Goal: Task Accomplishment & Management: Use online tool/utility

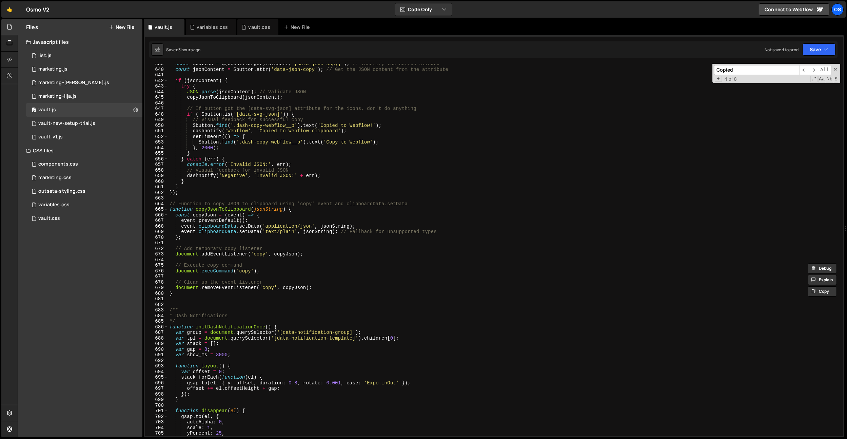
scroll to position [3310, 0]
click at [837, 3] on nav "Projects Community Library Blog Os Your current team is Osmo Projects Your Team…" at bounding box center [836, 9] width 12 height 19
click at [837, 6] on div "Os" at bounding box center [838, 9] width 12 height 12
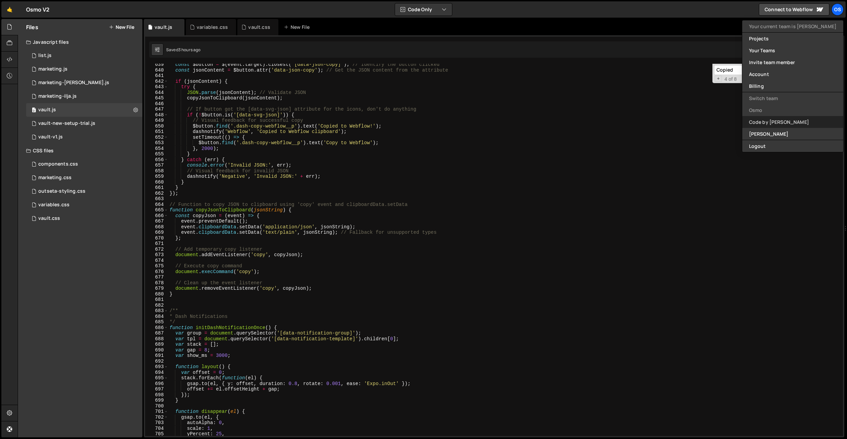
click at [781, 119] on link "Code by [PERSON_NAME]" at bounding box center [792, 122] width 101 height 12
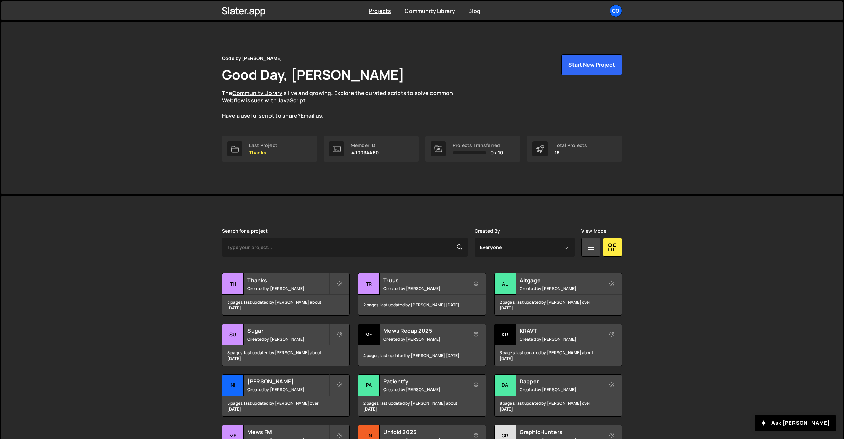
click at [627, 14] on div "Projects Community Library Blog Co Your current team is Code by Dennis Projects…" at bounding box center [422, 10] width 421 height 19
click at [617, 11] on div "Co" at bounding box center [616, 11] width 12 height 12
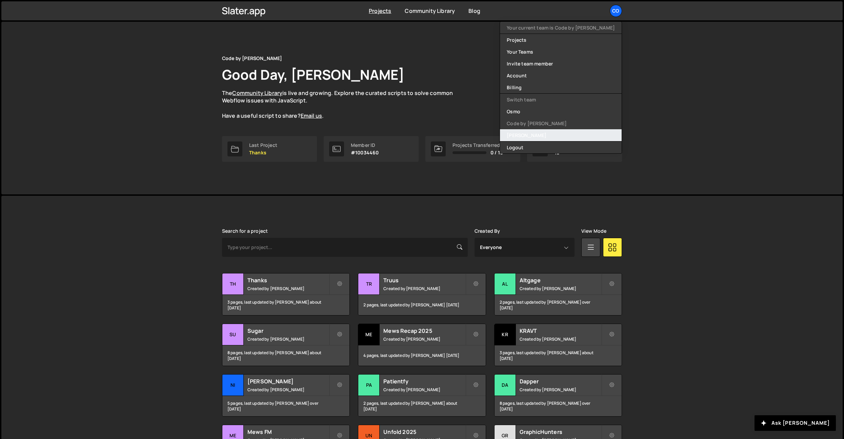
drag, startPoint x: 553, startPoint y: 133, endPoint x: 556, endPoint y: 134, distance: 4.1
click at [553, 133] on link "[PERSON_NAME]" at bounding box center [561, 135] width 122 height 12
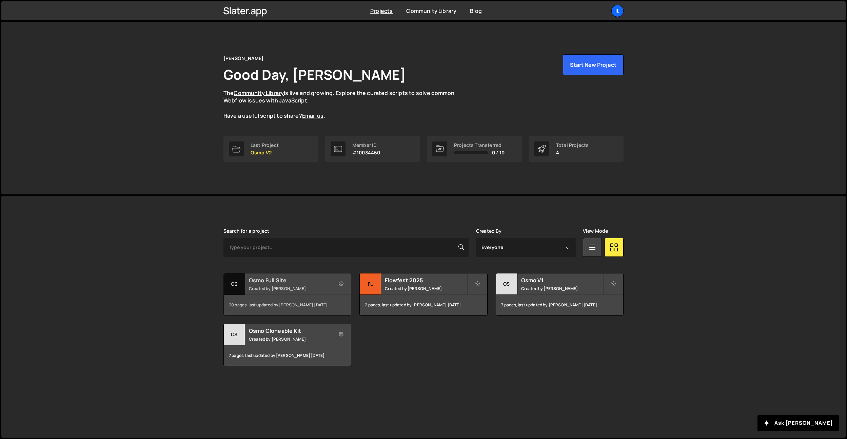
click at [262, 277] on h2 "Osmo Full Site" at bounding box center [290, 279] width 82 height 7
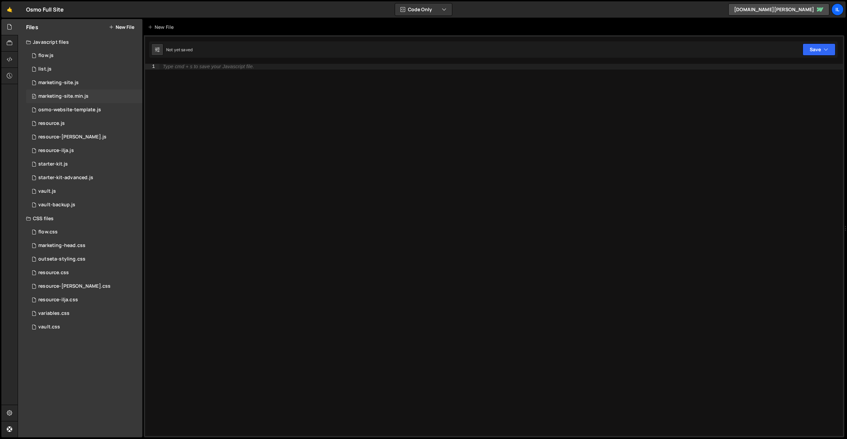
click at [90, 95] on div "0 marketing-site.min.js 0" at bounding box center [84, 97] width 116 height 14
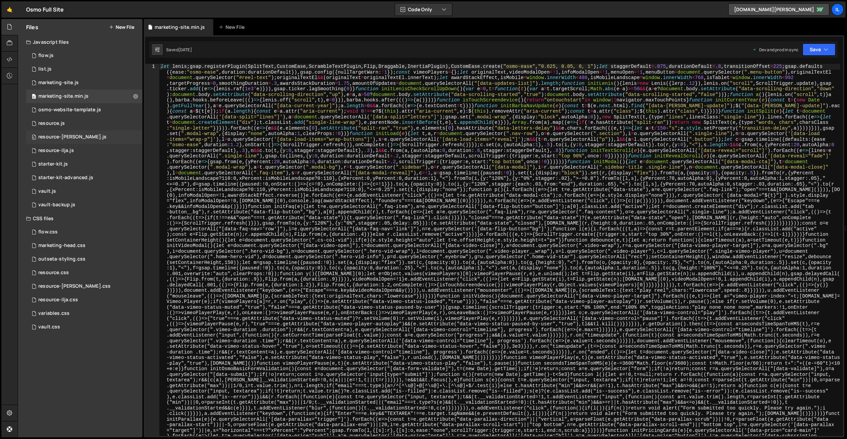
click at [79, 138] on div "resource-[PERSON_NAME].js" at bounding box center [72, 137] width 68 height 6
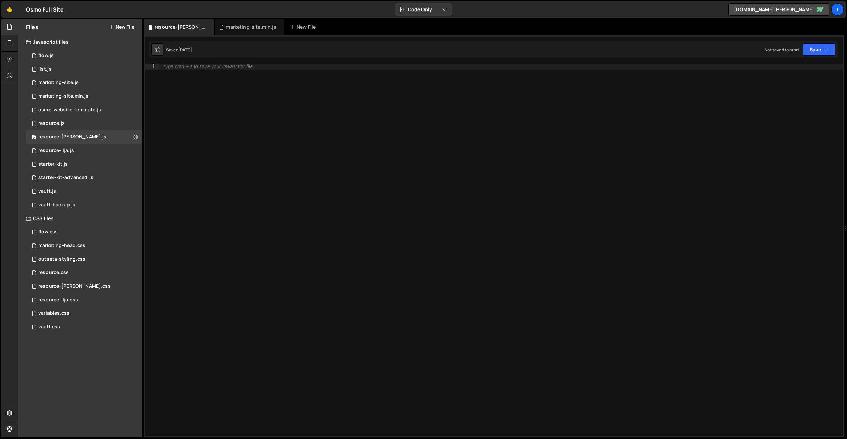
click at [0, 0] on icon at bounding box center [0, 0] width 0 height 0
click at [69, 286] on div "resource-[PERSON_NAME].css" at bounding box center [74, 286] width 72 height 6
click at [235, 72] on div "Type cmd + s to save your CSS file." at bounding box center [501, 255] width 684 height 383
click at [249, 32] on div "resource-[PERSON_NAME].js" at bounding box center [250, 27] width 70 height 16
click at [231, 92] on div "Type cmd + s to save your Javascript file." at bounding box center [501, 255] width 684 height 383
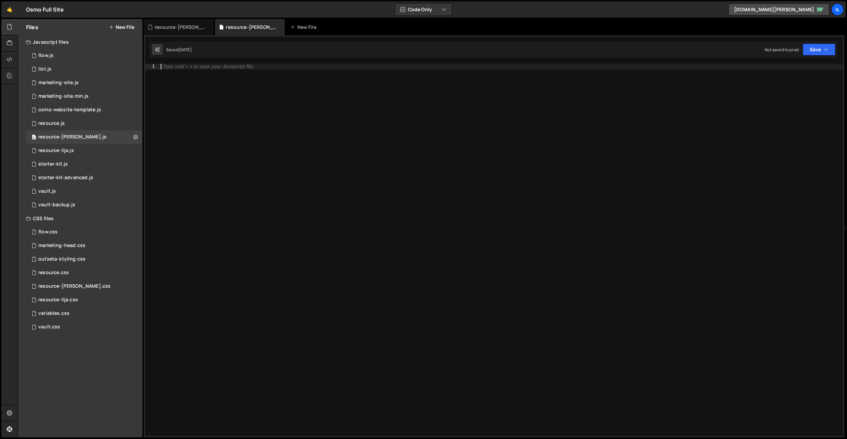
paste textarea "});"
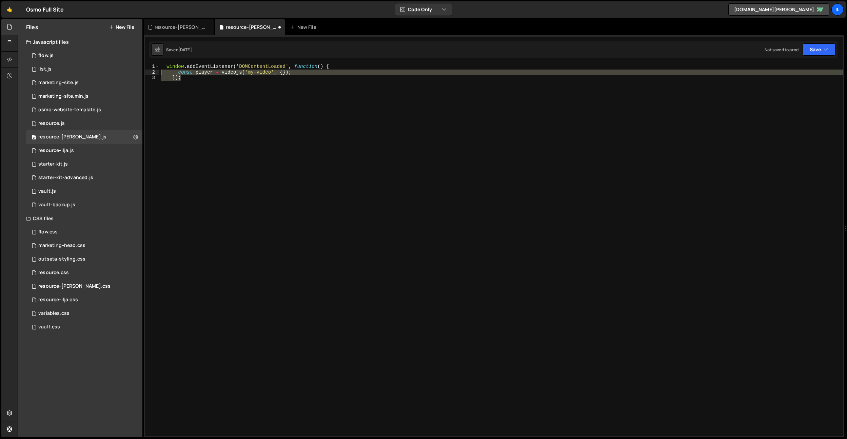
drag, startPoint x: 231, startPoint y: 92, endPoint x: 154, endPoint y: 71, distance: 79.5
click at [154, 71] on div "}); 1 2 3 window . addEventListener ( 'DOMContentLoaded' , function ( ) { const…" at bounding box center [494, 250] width 698 height 372
click at [201, 96] on div "window . addEventListener ( 'DOMContentLoaded' , function ( ) { const player = …" at bounding box center [501, 250] width 684 height 372
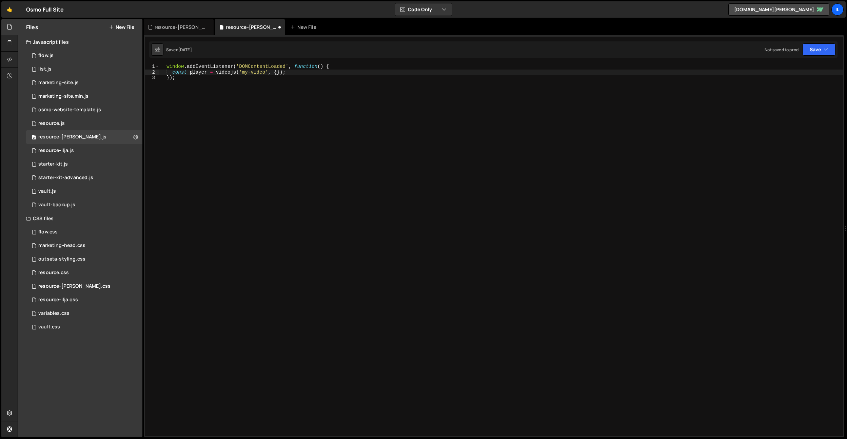
click at [192, 72] on div "window . addEventListener ( 'DOMContentLoaded' , function ( ) { const player = …" at bounding box center [501, 255] width 684 height 383
click at [255, 81] on div "window . addEventListener ( 'DOMContentLoaded' , function ( ) { const bunnyPlay…" at bounding box center [501, 255] width 684 height 383
click at [261, 73] on div "window . addEventListener ( 'DOMContentLoaded' , function ( ) { const bunnyPlay…" at bounding box center [501, 255] width 684 height 383
click at [263, 89] on div "window . addEventListener ( 'DOMContentLoaded' , function ( ) { const bunnyPlay…" at bounding box center [501, 255] width 684 height 383
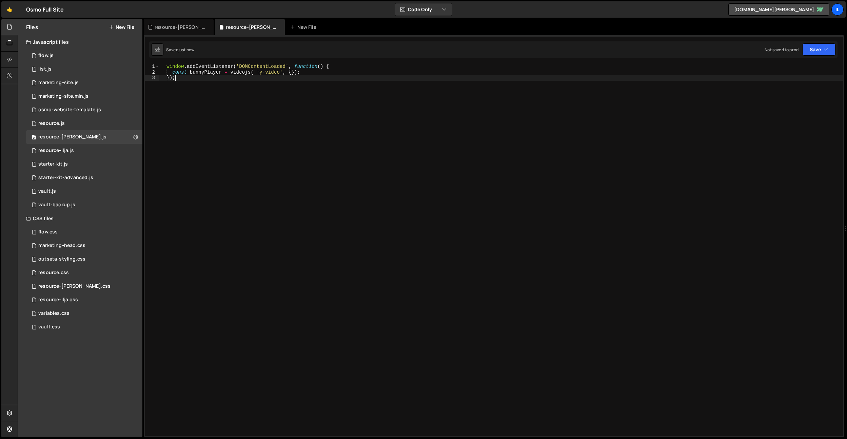
type textarea "});"
click at [201, 91] on div "window . addEventListener ( 'DOMContentLoaded' , function ( ) { const bunnyPlay…" at bounding box center [501, 255] width 684 height 383
paste textarea "preload: 'auto'"
type textarea "preload: 'auto'"
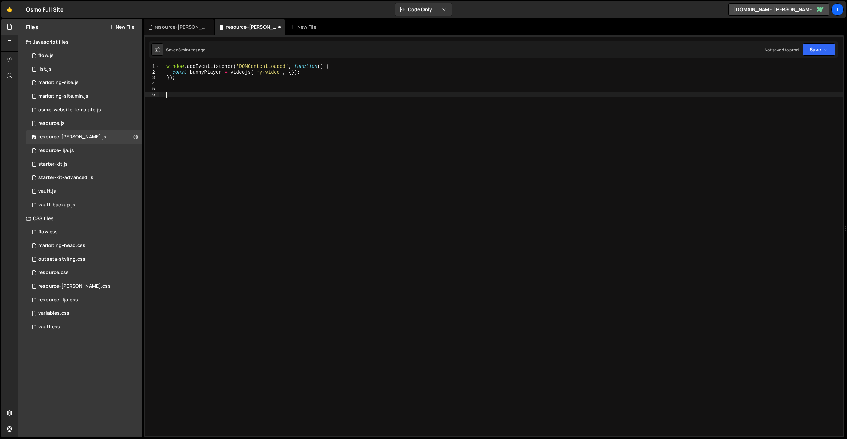
click at [292, 74] on div "window . addEventListener ( 'DOMContentLoaded' , function ( ) { const bunnyPlay…" at bounding box center [501, 255] width 684 height 383
type textarea "const bunnyPlayer = videojs('my-video', {});"
paste textarea "preload: 'auto'"
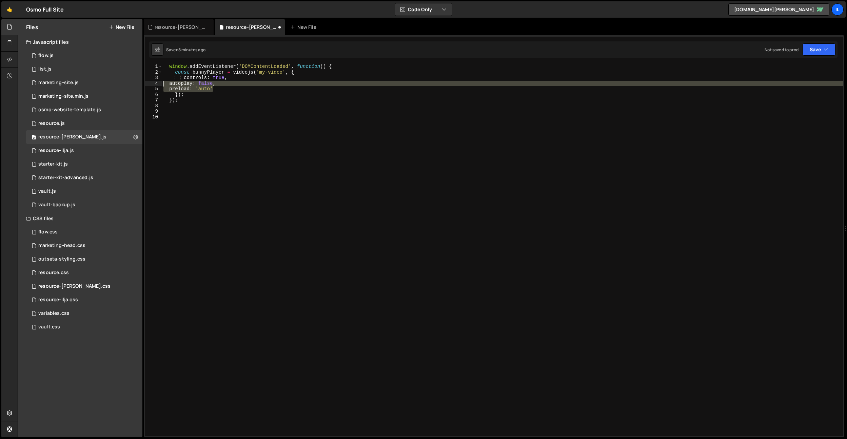
drag, startPoint x: 218, startPoint y: 87, endPoint x: 153, endPoint y: 81, distance: 65.7
click at [153, 81] on div "preload: 'auto' 1 2 3 4 5 6 7 8 9 10 window . addEventListener ( 'DOMContentLoa…" at bounding box center [494, 250] width 698 height 372
type textarea "autoplay: false, preload: 'auto'"
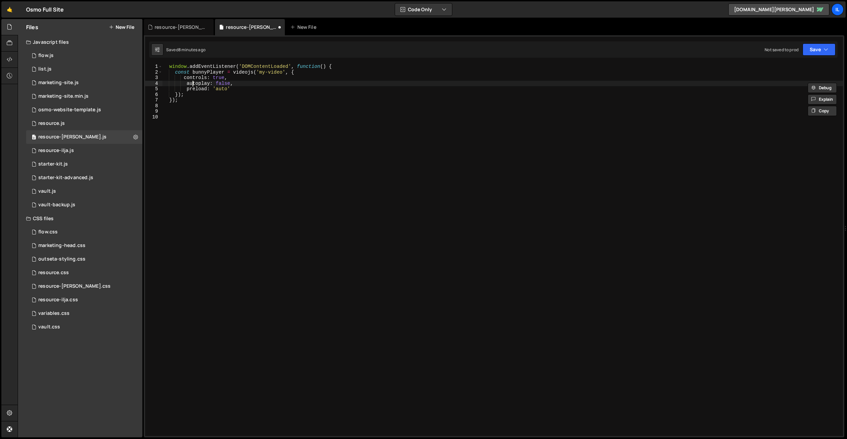
click at [192, 85] on div "window . addEventListener ( 'DOMContentLoaded' , function ( ) { const bunnyPlay…" at bounding box center [502, 255] width 681 height 383
click at [183, 77] on div "window . addEventListener ( 'DOMContentLoaded' , function ( ) { const bunnyPlay…" at bounding box center [502, 255] width 681 height 383
click at [239, 89] on div "window . addEventListener ( 'DOMContentLoaded' , function ( ) { const bunnyPlay…" at bounding box center [502, 255] width 681 height 383
type textarea "preload: 'auto',"
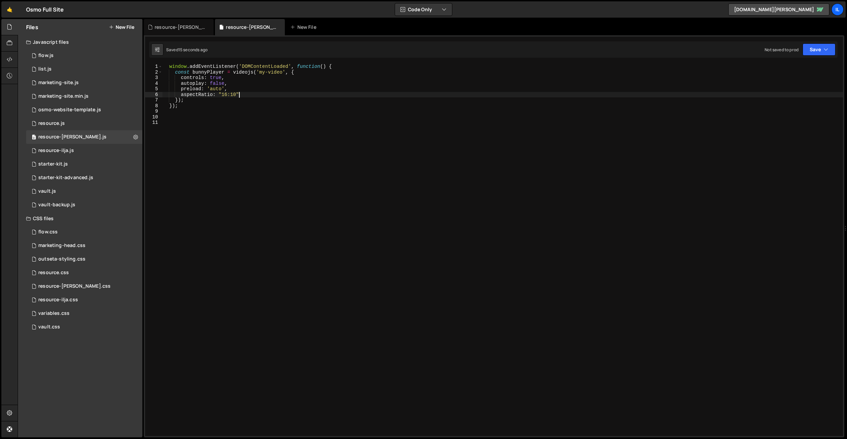
type textarea "aspectRatio: "16:10","
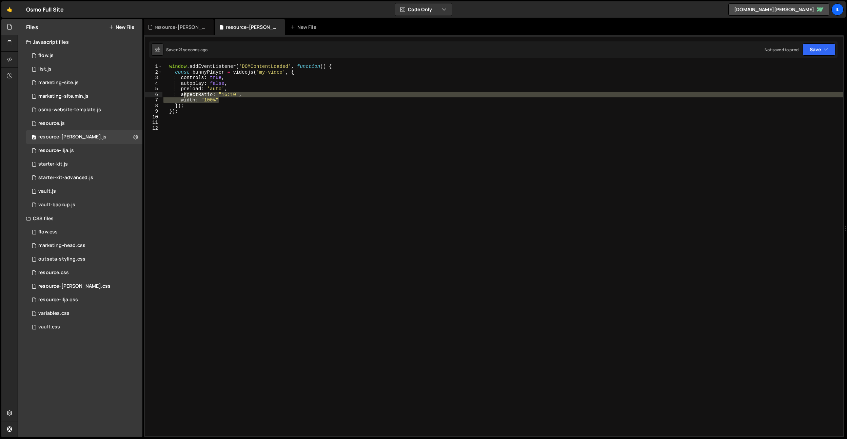
drag, startPoint x: 222, startPoint y: 99, endPoint x: 183, endPoint y: 96, distance: 39.5
click at [183, 96] on div "window . addEventListener ( 'DOMContentLoaded' , function ( ) { const bunnyPlay…" at bounding box center [502, 255] width 681 height 383
drag, startPoint x: 226, startPoint y: 100, endPoint x: 181, endPoint y: 94, distance: 45.5
click at [181, 94] on div "window . addEventListener ( 'DOMContentLoaded' , function ( ) { const bunnyPlay…" at bounding box center [502, 255] width 681 height 383
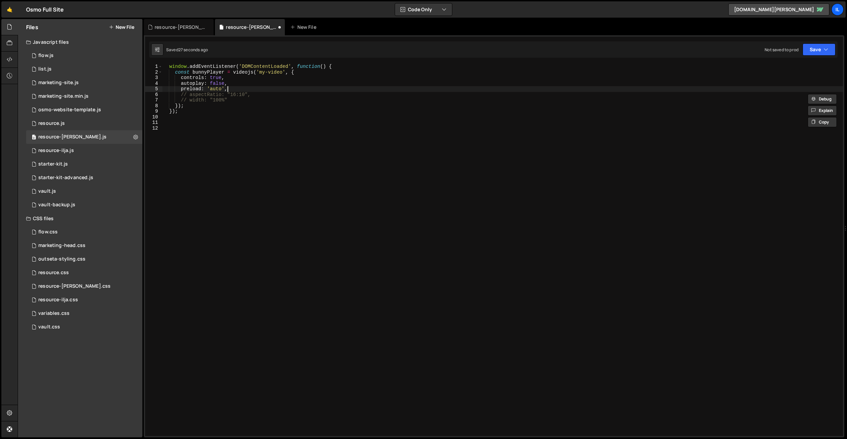
click at [248, 91] on div "window . addEventListener ( 'DOMContentLoaded' , function ( ) { const bunnyPlay…" at bounding box center [502, 255] width 681 height 383
type textarea "preload: 'auto',"
drag, startPoint x: 226, startPoint y: 94, endPoint x: 171, endPoint y: 97, distance: 55.7
click at [171, 97] on div "window . addEventListener ( 'DOMContentLoaded' , function ( ) { const bunnyPlay…" at bounding box center [502, 255] width 681 height 383
drag, startPoint x: 225, startPoint y: 103, endPoint x: 220, endPoint y: 106, distance: 6.1
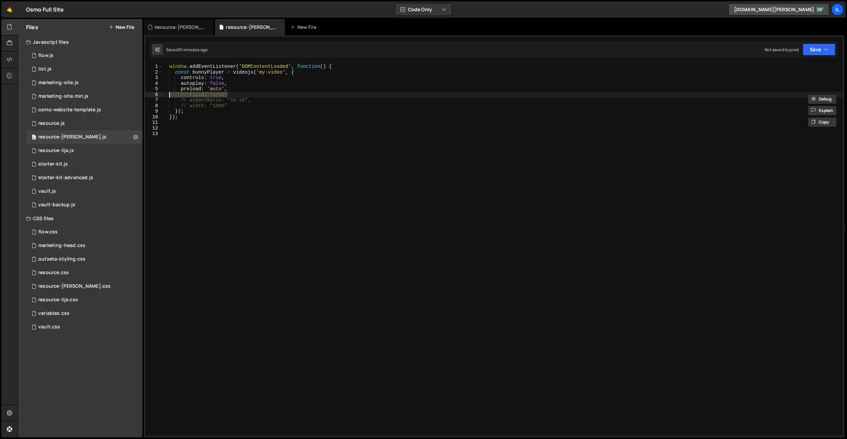
click at [225, 103] on div "window . addEventListener ( 'DOMContentLoaded' , function ( ) { const bunnyPlay…" at bounding box center [502, 255] width 681 height 383
drag, startPoint x: 212, startPoint y: 89, endPoint x: 216, endPoint y: 85, distance: 5.6
click at [212, 89] on div "window . addEventListener ( 'DOMContentLoaded' , function ( ) { const bunnyPlay…" at bounding box center [502, 255] width 681 height 383
click at [217, 84] on div "window . addEventListener ( 'DOMContentLoaded' , function ( ) { const bunnyPlay…" at bounding box center [502, 255] width 681 height 383
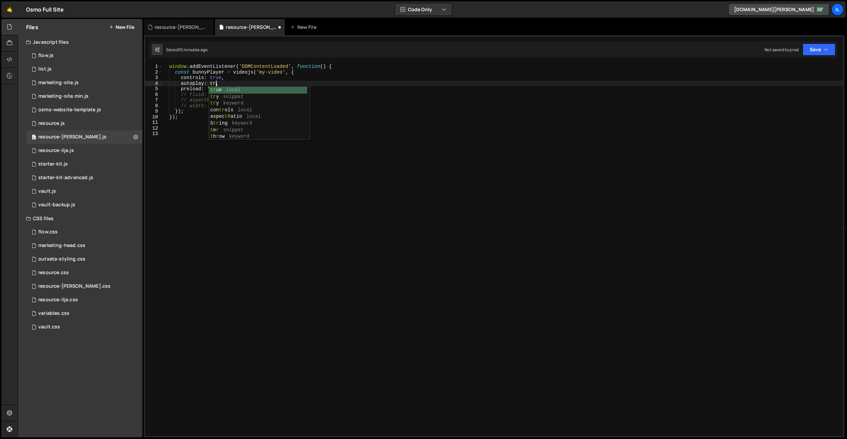
scroll to position [0, 4]
click at [219, 80] on div "window . addEventListener ( 'DOMContentLoaded' , function ( ) { const bunnyPlay…" at bounding box center [502, 255] width 681 height 383
type textarea "controls: false,"
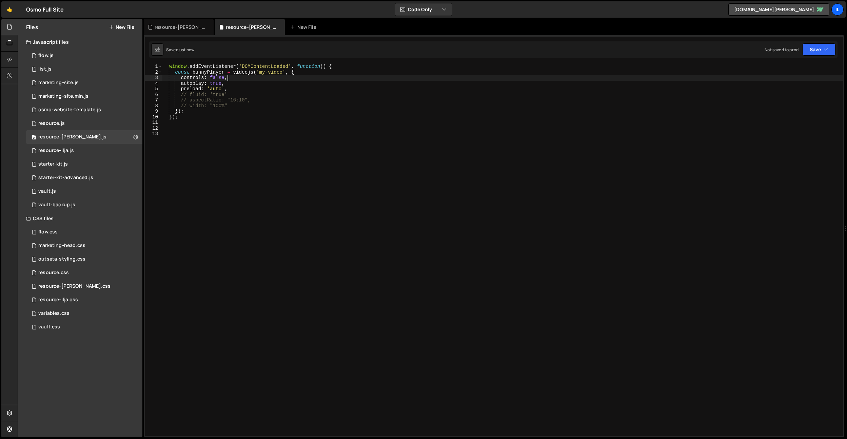
click at [236, 78] on div "window . addEventListener ( 'DOMContentLoaded' , function ( ) { const bunnyPlay…" at bounding box center [502, 255] width 681 height 383
click at [230, 93] on div "window . addEventListener ( 'DOMContentLoaded' , function ( ) { const bunnyPlay…" at bounding box center [502, 255] width 681 height 383
type textarea "preload: 'auto',"
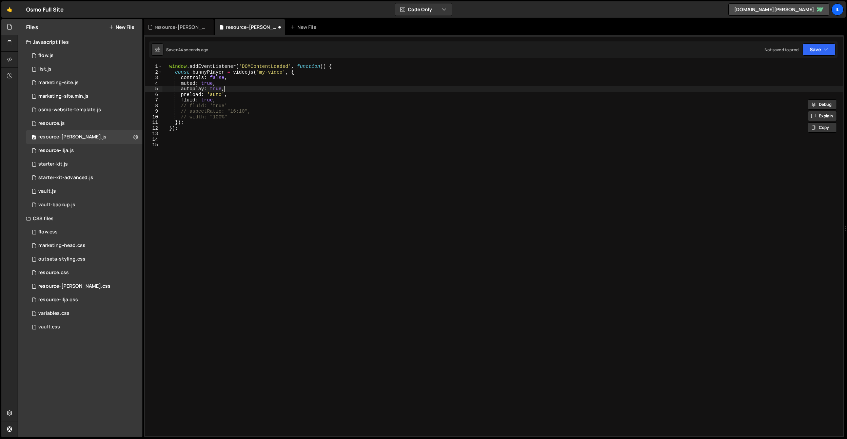
click at [236, 91] on div "window . addEventListener ( 'DOMContentLoaded' , function ( ) { const bunnyPlay…" at bounding box center [502, 255] width 681 height 383
click at [219, 90] on div "window . addEventListener ( 'DOMContentLoaded' , function ( ) { const bunnyPlay…" at bounding box center [502, 255] width 681 height 383
click at [204, 83] on div "window . addEventListener ( 'DOMContentLoaded' , function ( ) { const bunnyPlay…" at bounding box center [502, 255] width 681 height 383
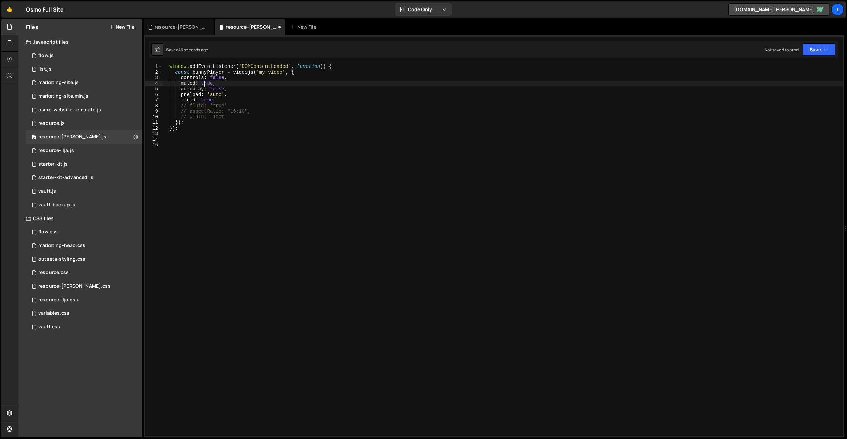
click at [204, 83] on div "window . addEventListener ( 'DOMContentLoaded' , function ( ) { const bunnyPlay…" at bounding box center [502, 255] width 681 height 383
click at [226, 104] on div "window . addEventListener ( 'DOMContentLoaded' , function ( ) { const bunnyPlay…" at bounding box center [502, 255] width 681 height 383
click at [230, 91] on div "window . addEventListener ( 'DOMContentLoaded' , function ( ) { const bunnyPlay…" at bounding box center [502, 255] width 681 height 383
click at [214, 81] on div "window . addEventListener ( 'DOMContentLoaded' , function ( ) { const bunnyPlay…" at bounding box center [502, 255] width 681 height 383
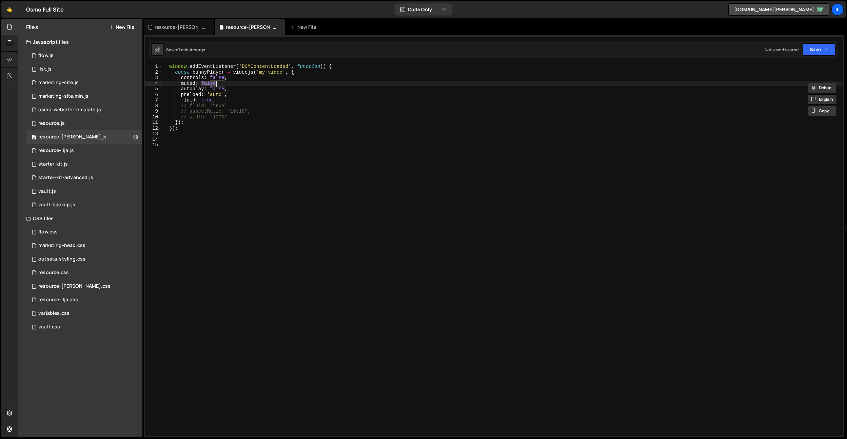
click at [217, 79] on div "window . addEventListener ( 'DOMContentLoaded' , function ( ) { const bunnyPlay…" at bounding box center [502, 255] width 681 height 383
type textarea "controls: true,"
